Goal: Navigation & Orientation: Understand site structure

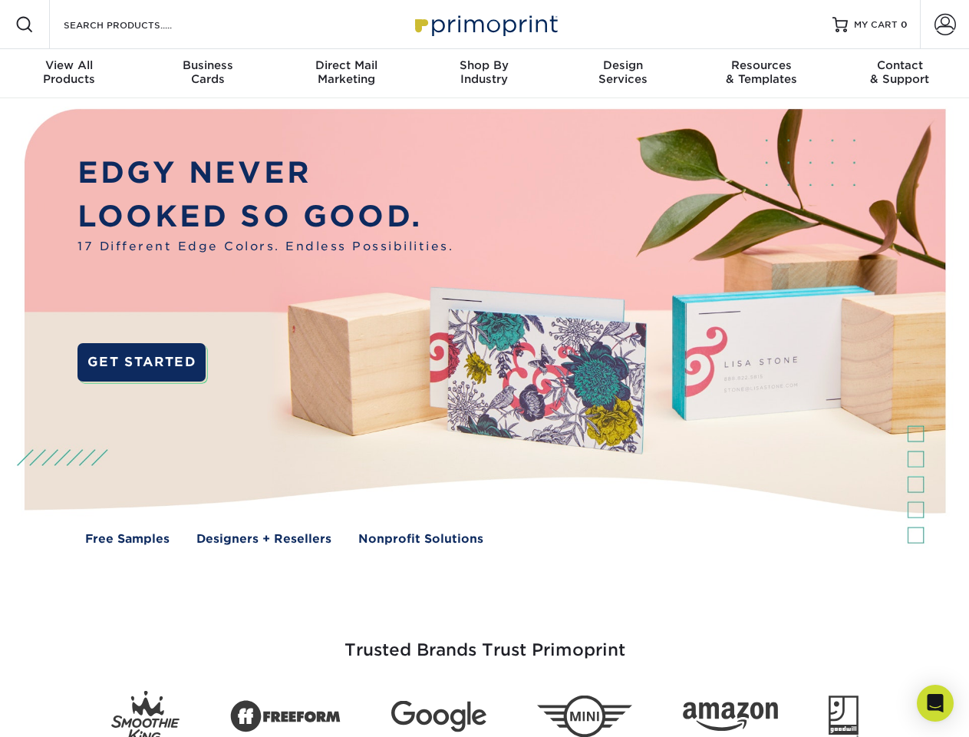
click at [484, 368] on img at bounding box center [484, 338] width 959 height 480
click at [25, 25] on span at bounding box center [24, 24] width 18 height 18
click at [945, 25] on span at bounding box center [945, 24] width 21 height 21
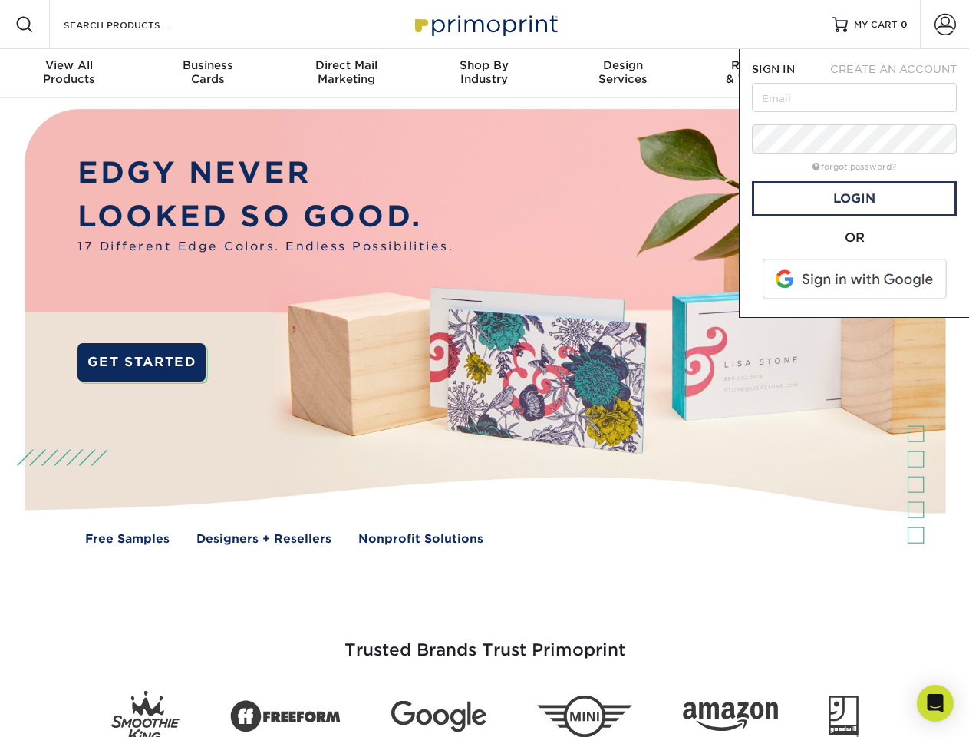
click at [69, 74] on div "View All Products" at bounding box center [69, 72] width 138 height 28
click at [207, 74] on div "Business Cards" at bounding box center [207, 72] width 138 height 28
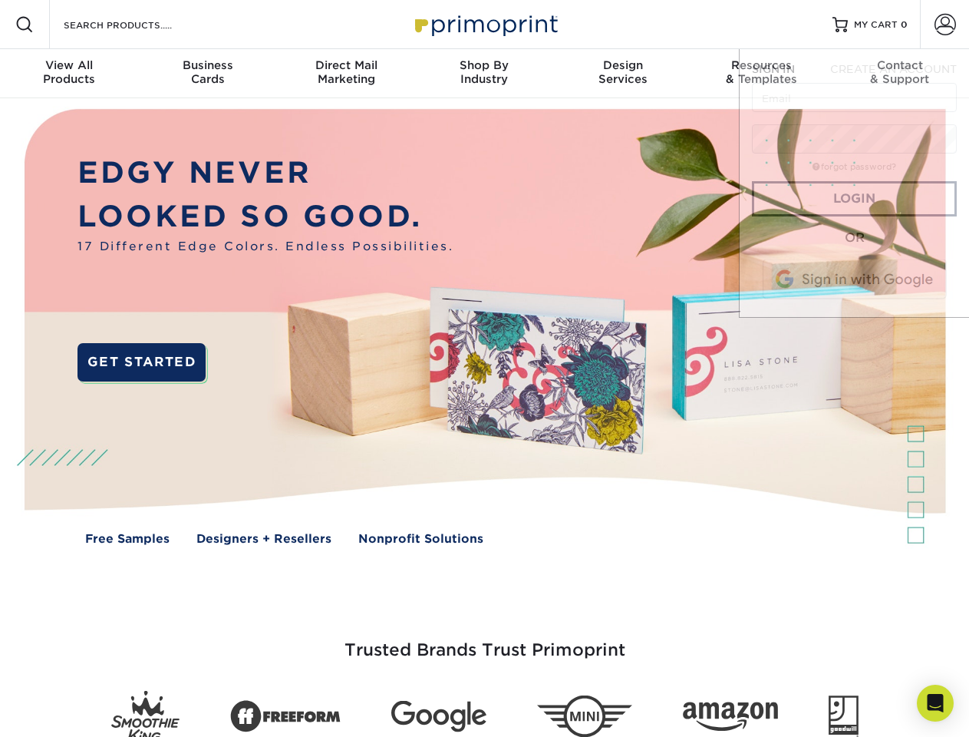
click at [346, 74] on div "Direct Mail Marketing" at bounding box center [346, 72] width 138 height 28
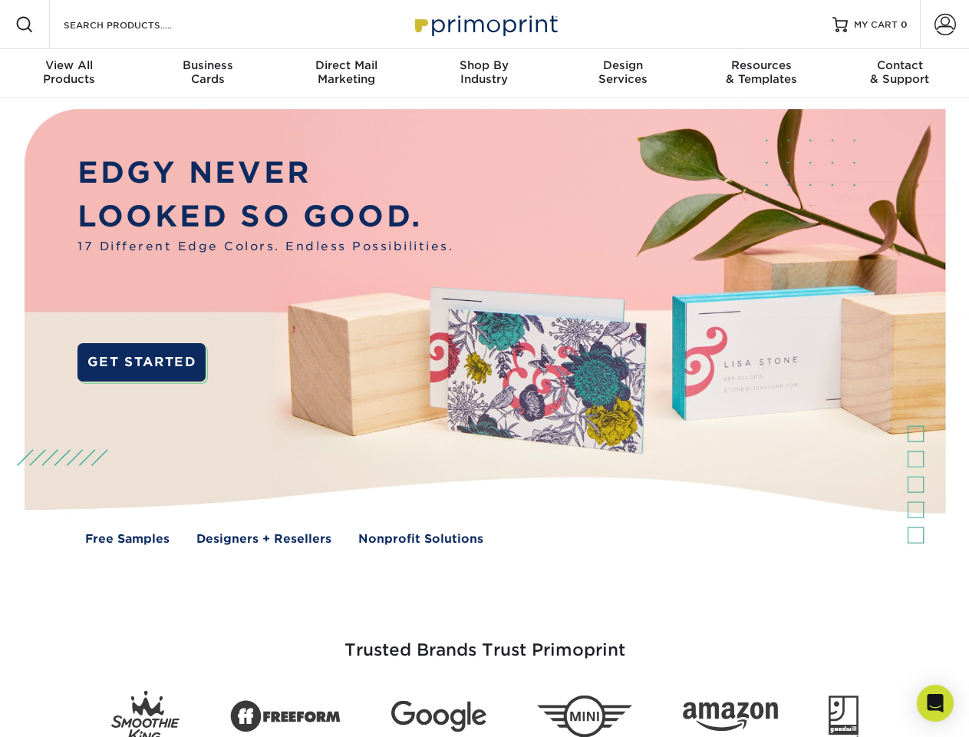
click at [484, 74] on div "Shop By Industry" at bounding box center [484, 72] width 138 height 28
click at [623, 74] on div "Design Services" at bounding box center [623, 72] width 138 height 28
click at [761, 74] on span "SIGN IN" at bounding box center [773, 69] width 43 height 12
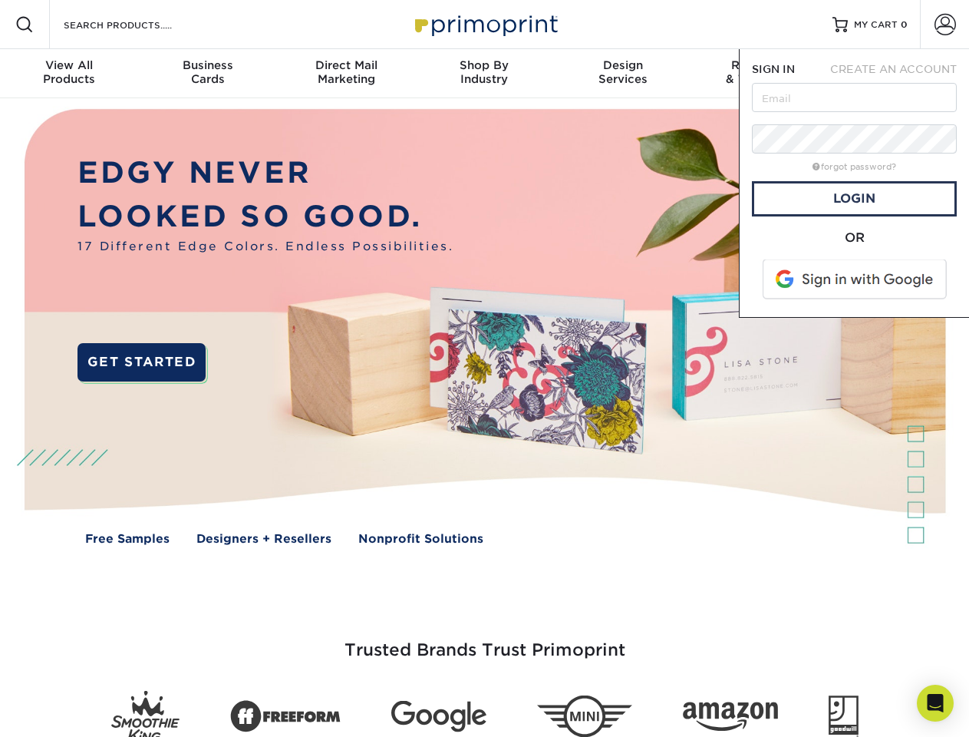
click at [900, 74] on div "Contact & Support" at bounding box center [900, 72] width 138 height 28
